Goal: Task Accomplishment & Management: Use online tool/utility

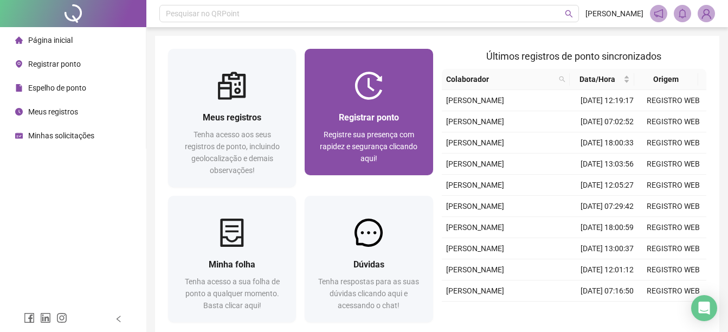
click at [366, 118] on span "Registrar ponto" at bounding box center [369, 117] width 60 height 10
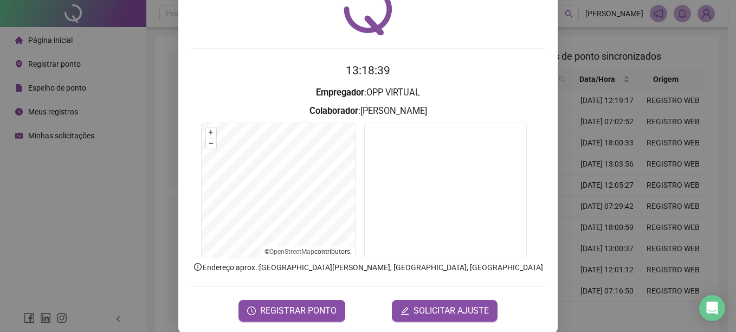
scroll to position [68, 0]
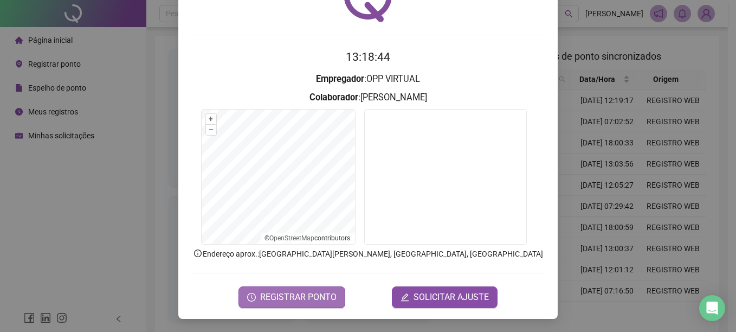
click at [288, 296] on span "REGISTRAR PONTO" at bounding box center [298, 296] width 76 height 13
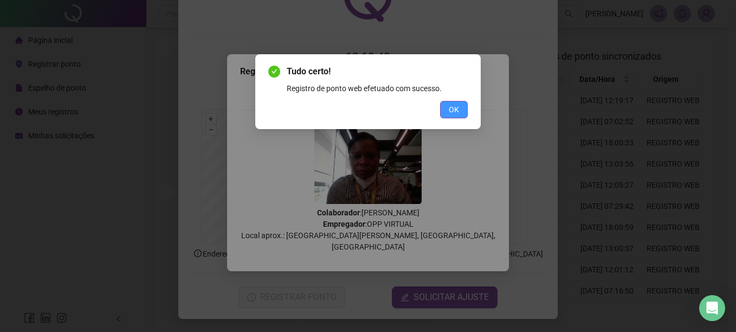
click at [447, 109] on button "OK" at bounding box center [454, 109] width 28 height 17
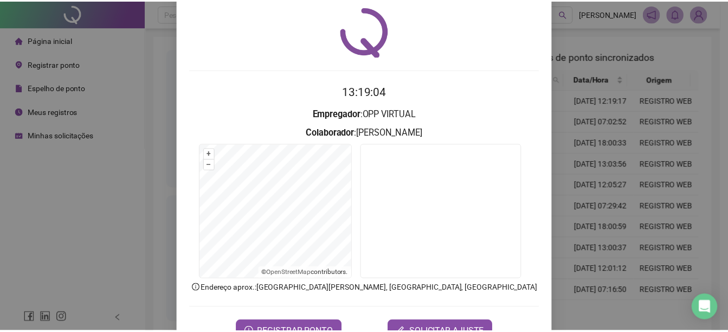
scroll to position [0, 0]
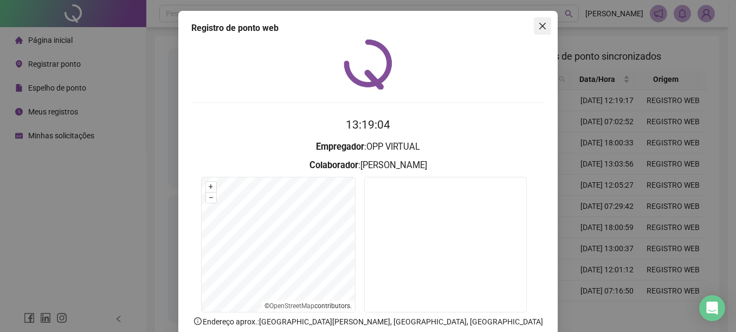
click at [541, 28] on icon "close" at bounding box center [542, 26] width 9 height 9
